Goal: Transaction & Acquisition: Obtain resource

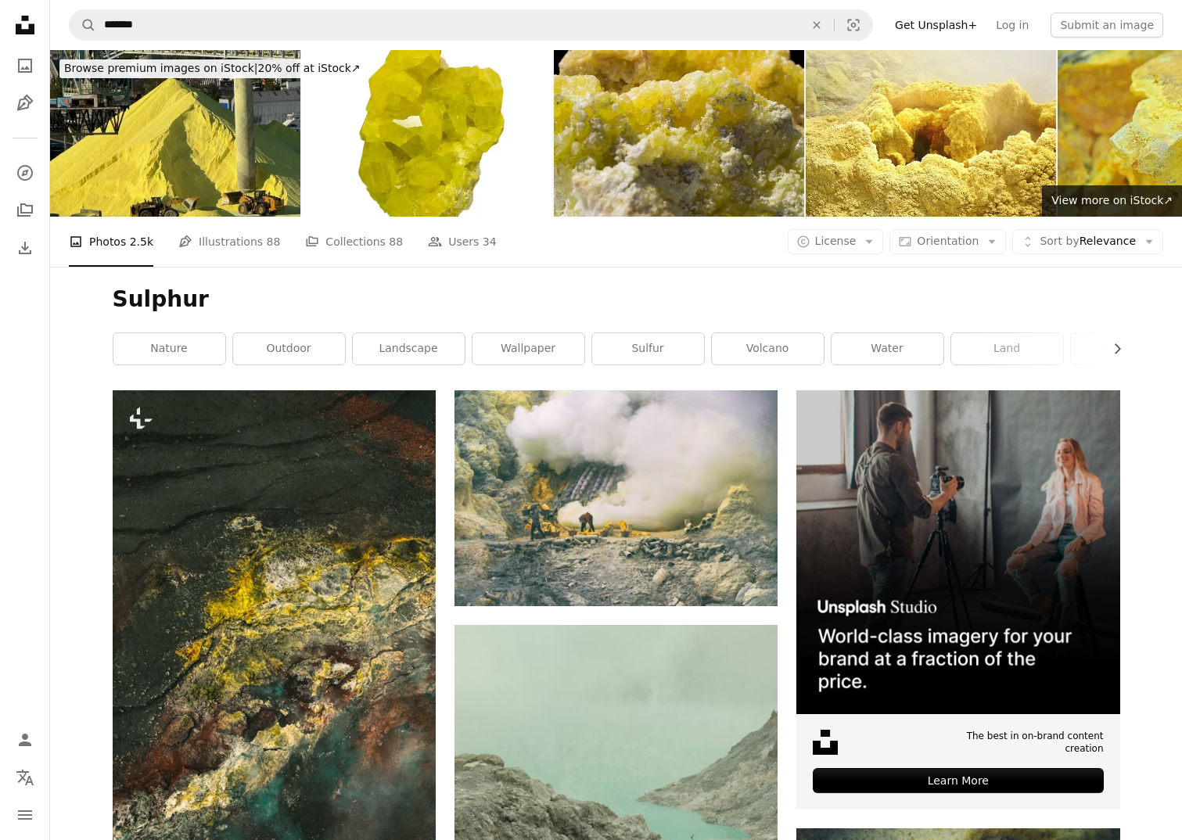
click at [955, 10] on nav "A magnifying glass ******* An X shape Visual search Filters Get Unsplash+ Log i…" at bounding box center [616, 25] width 1132 height 50
click at [955, 23] on link "Get Unsplash+" at bounding box center [936, 25] width 101 height 25
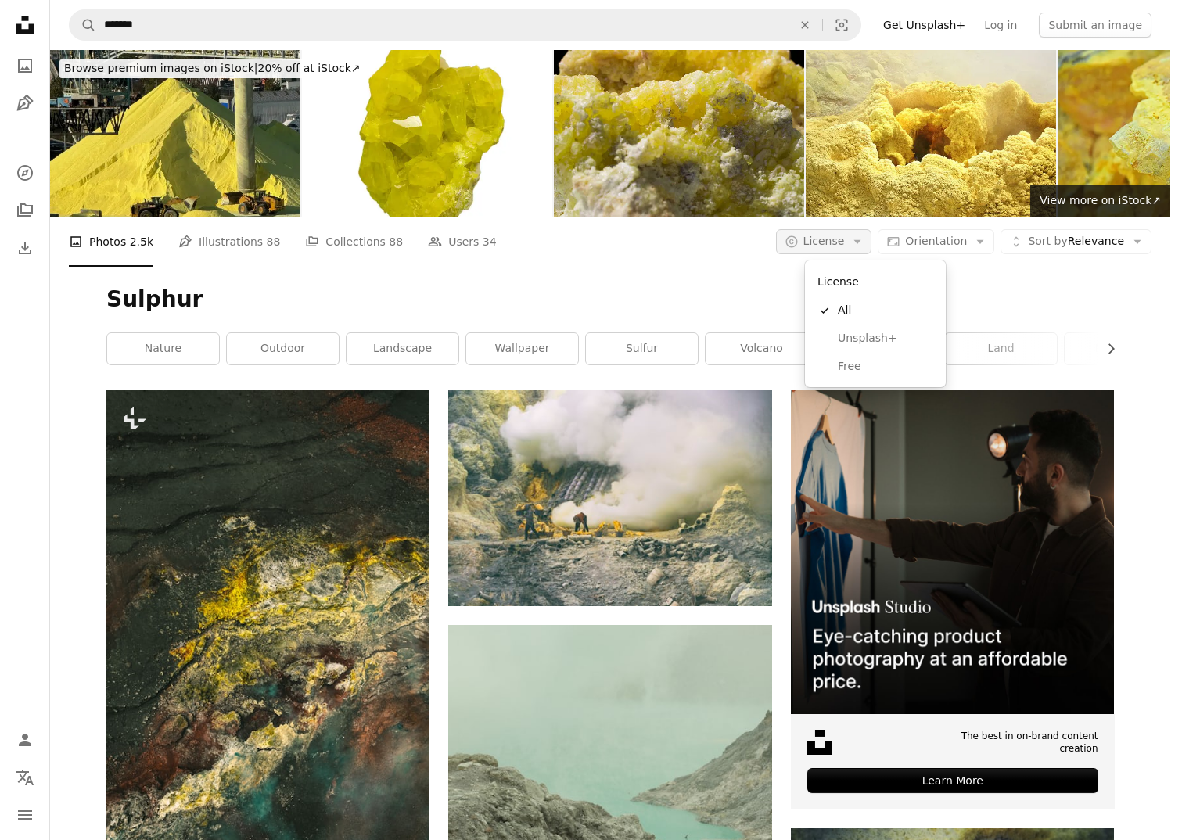
click at [845, 245] on span "License" at bounding box center [824, 241] width 41 height 13
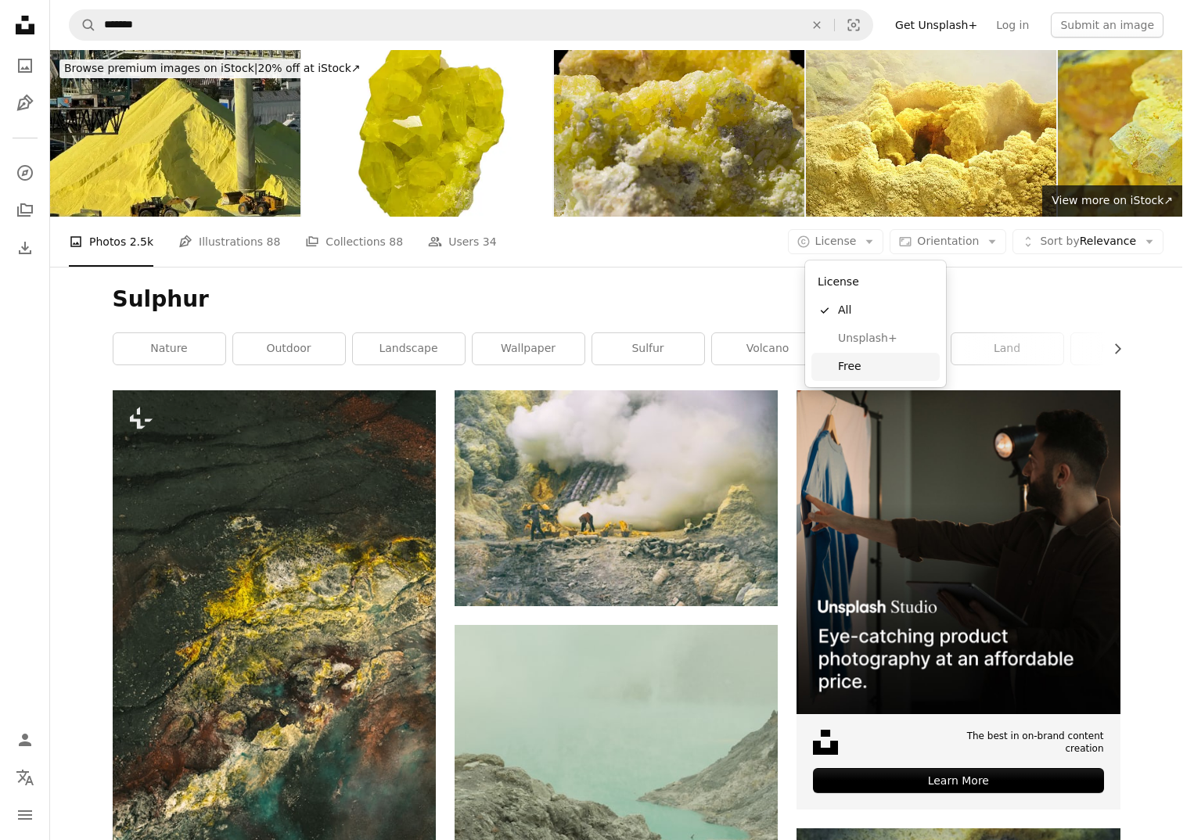
click at [879, 363] on span "Free" at bounding box center [885, 367] width 95 height 16
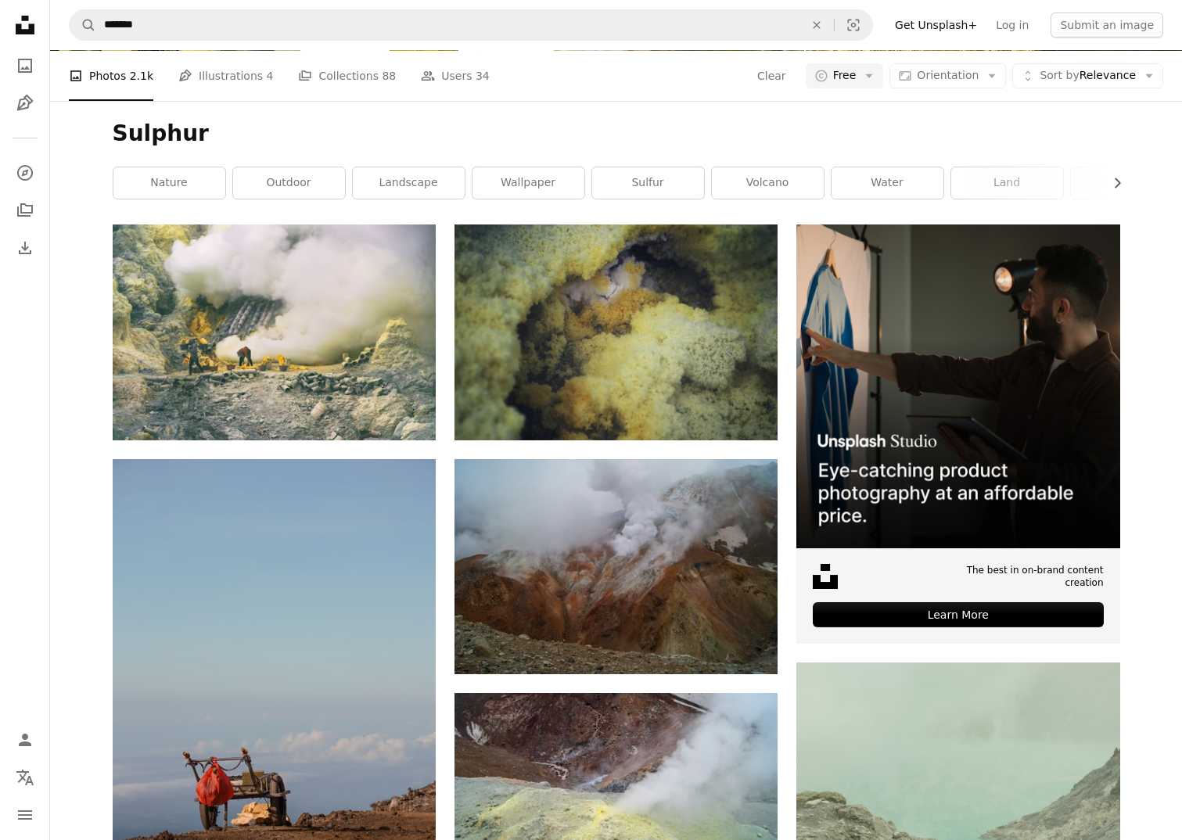
scroll to position [157, 0]
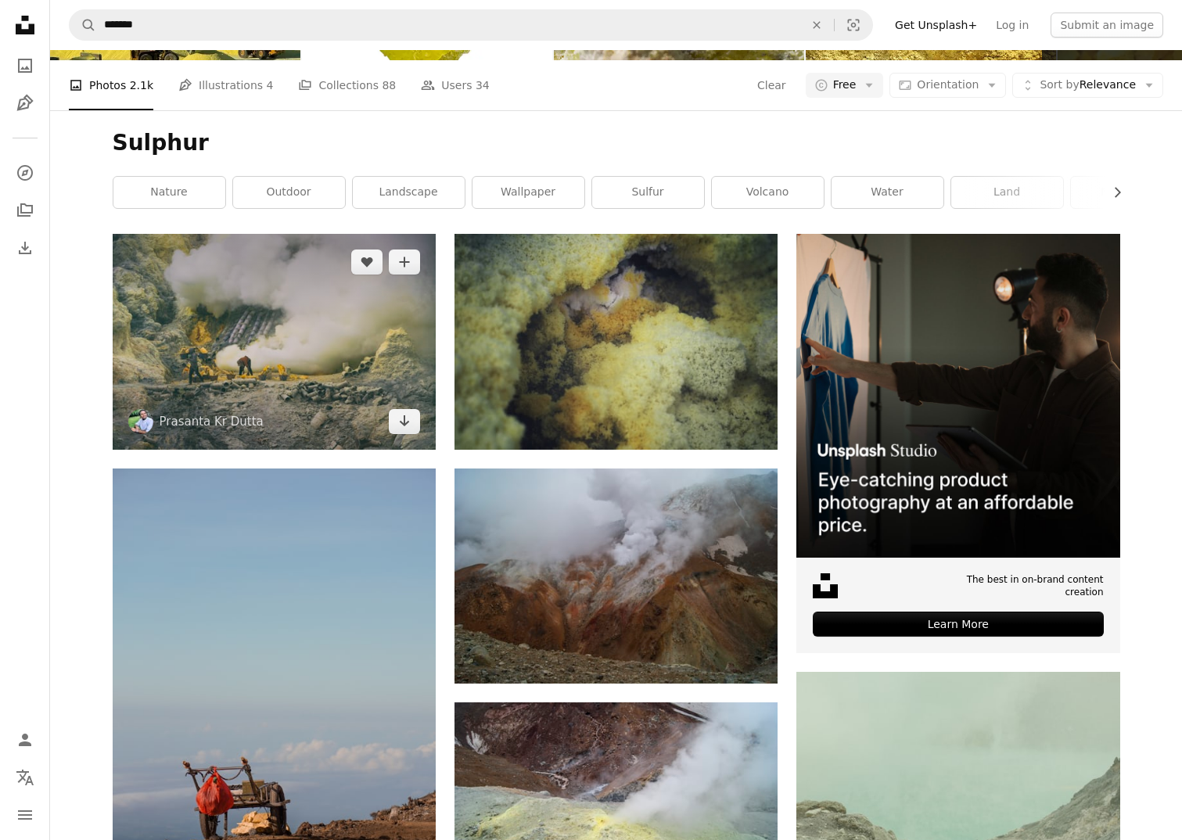
click at [287, 358] on img at bounding box center [274, 341] width 323 height 215
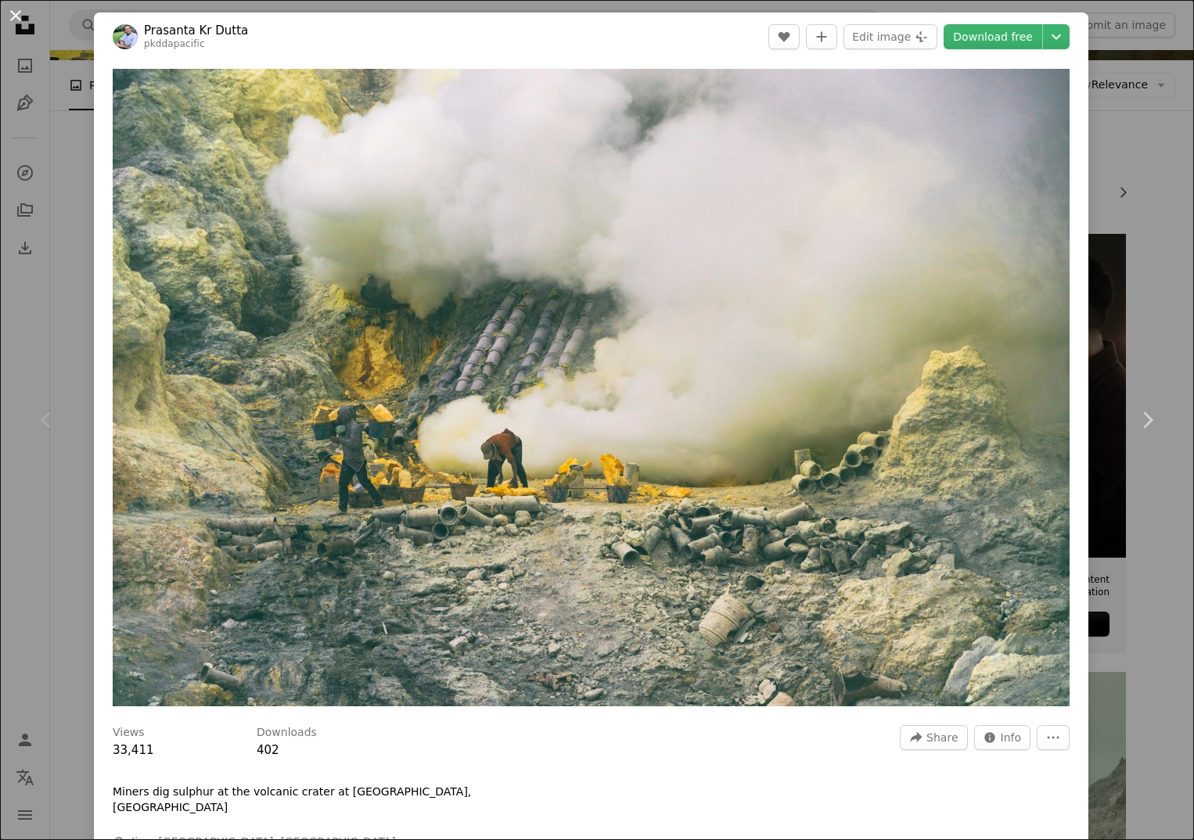
click at [13, 9] on button "An X shape" at bounding box center [15, 15] width 19 height 19
